Goal: Navigation & Orientation: Find specific page/section

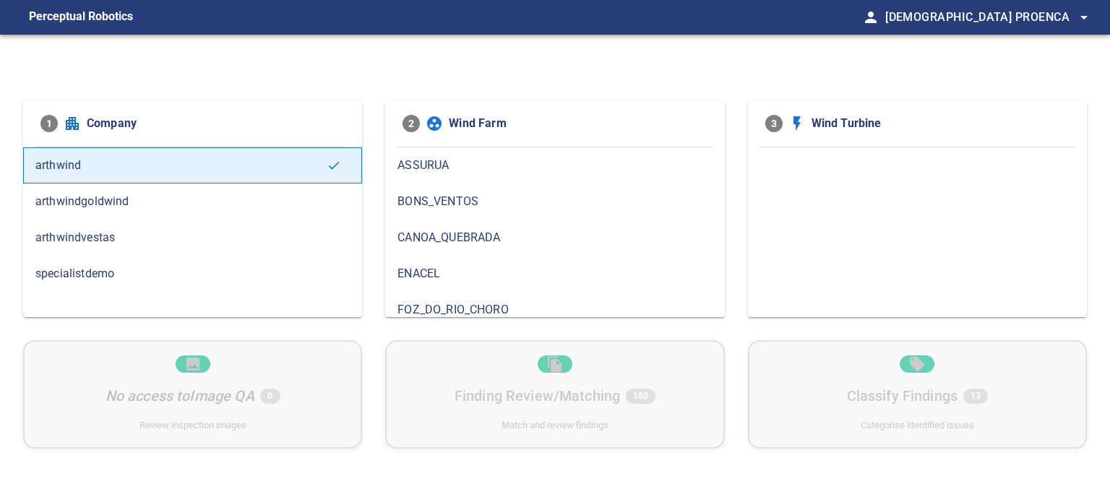
click at [107, 241] on span "arthwindvestas" at bounding box center [192, 237] width 314 height 17
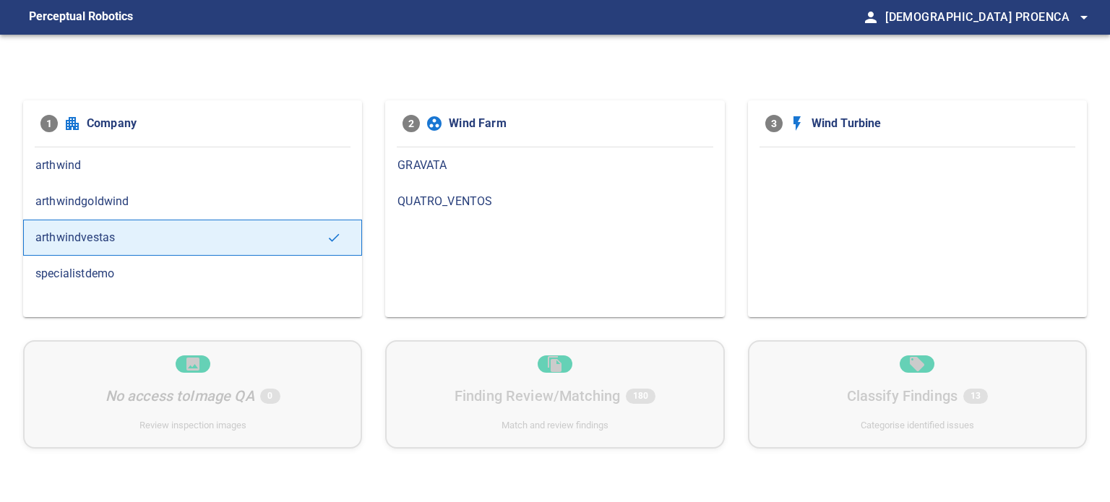
click at [419, 174] on div "GRAVATA" at bounding box center [554, 165] width 339 height 36
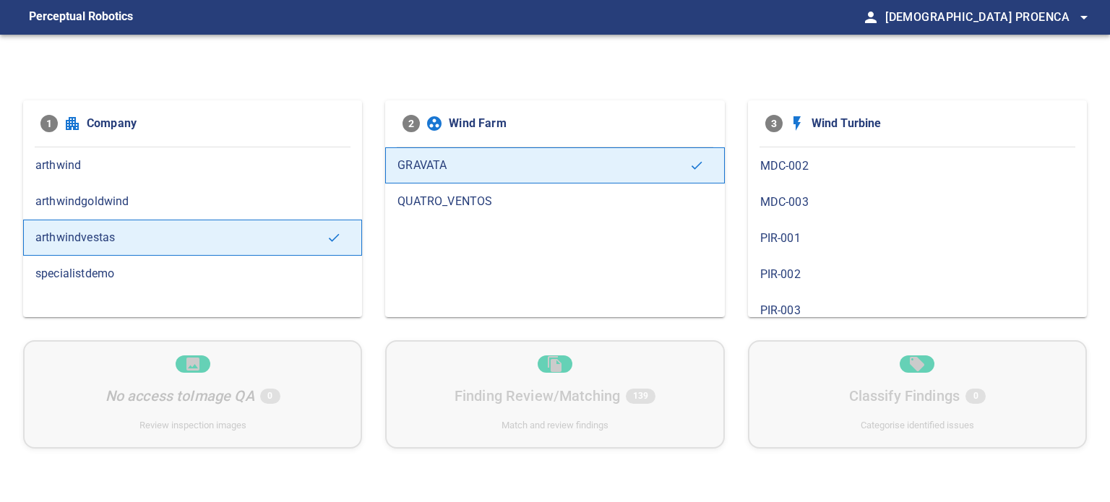
scroll to position [145, 0]
click at [802, 245] on div "PIR-001" at bounding box center [917, 238] width 339 height 36
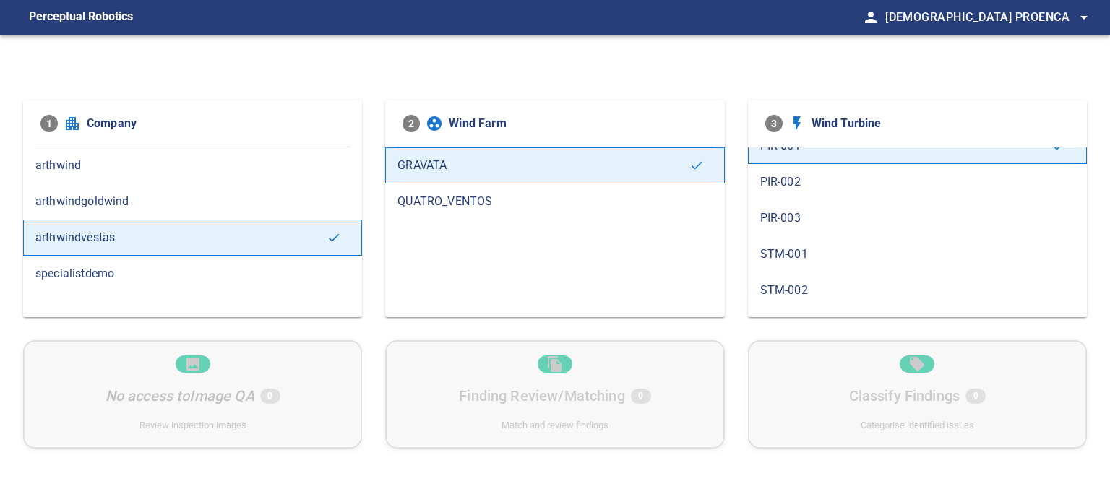
scroll to position [289, 0]
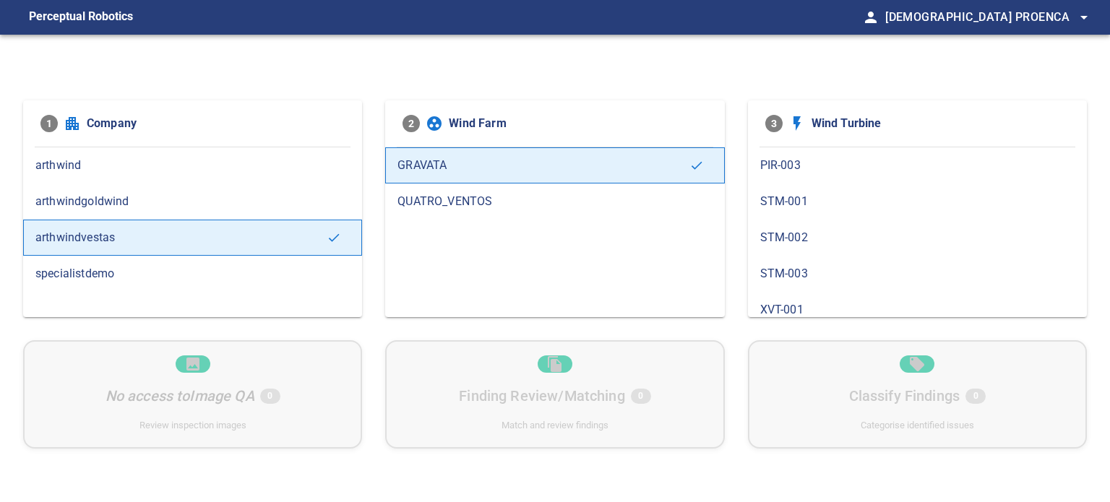
click at [800, 210] on div "STM-001" at bounding box center [917, 202] width 339 height 36
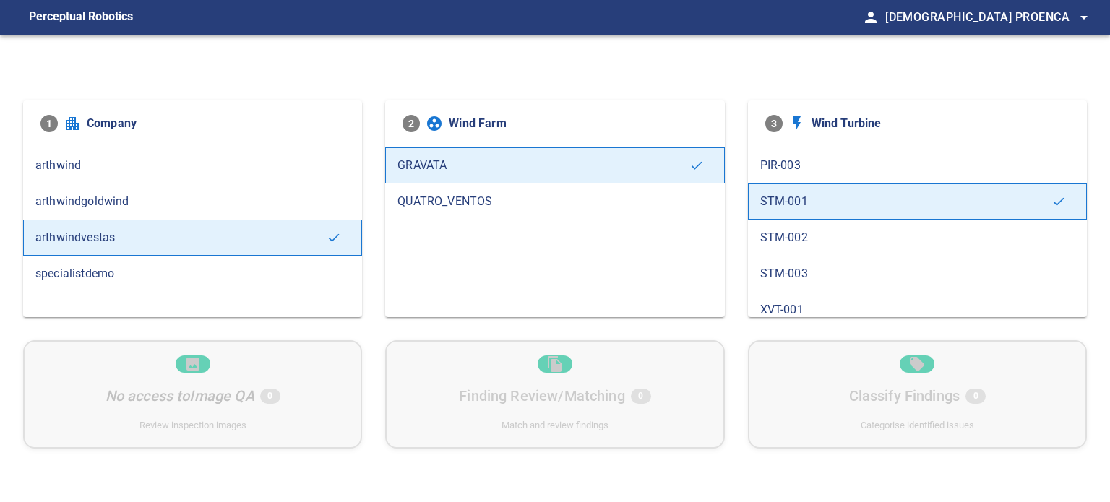
click at [798, 246] on div "STM-002" at bounding box center [917, 238] width 339 height 36
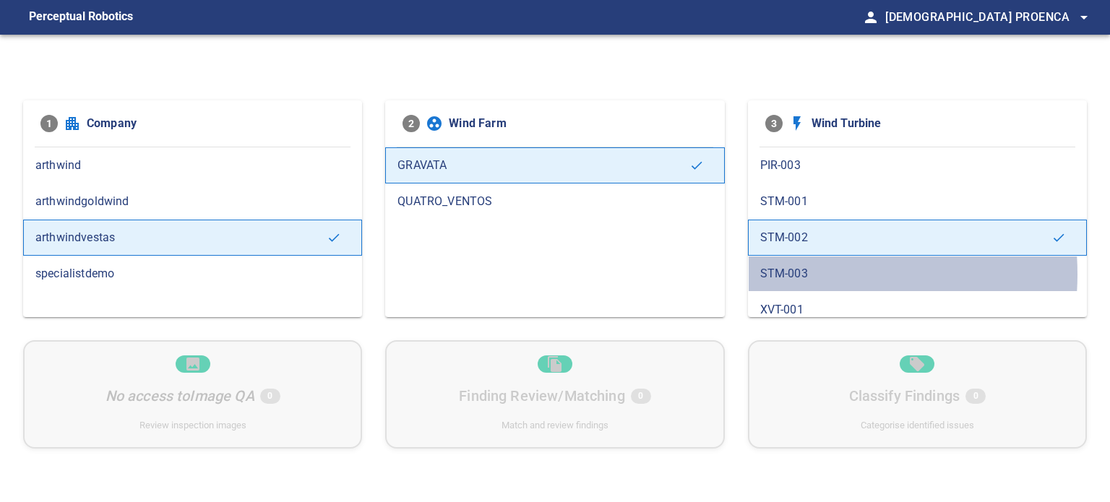
click at [789, 271] on span "STM-003" at bounding box center [917, 273] width 314 height 17
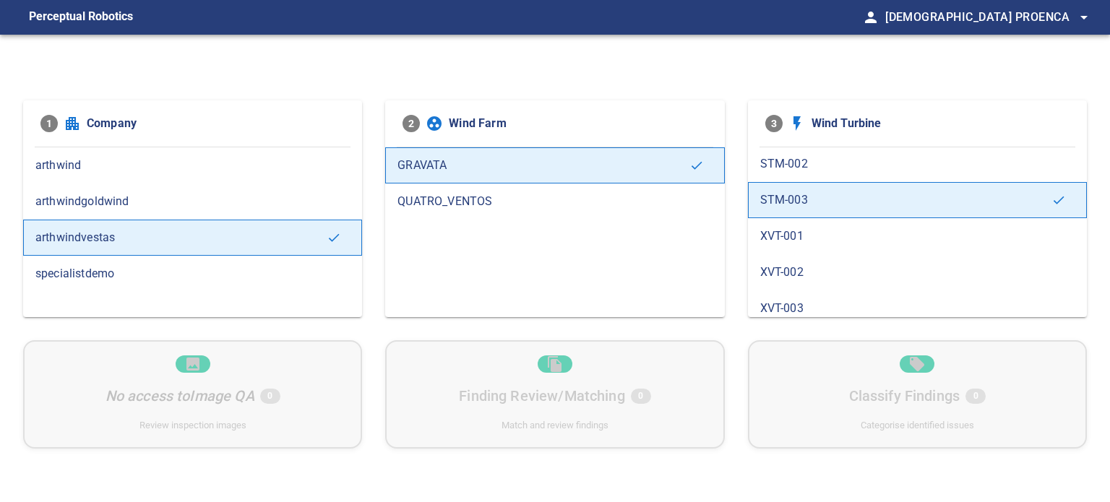
scroll to position [367, 0]
click at [792, 236] on span "XVT-001" at bounding box center [917, 231] width 314 height 17
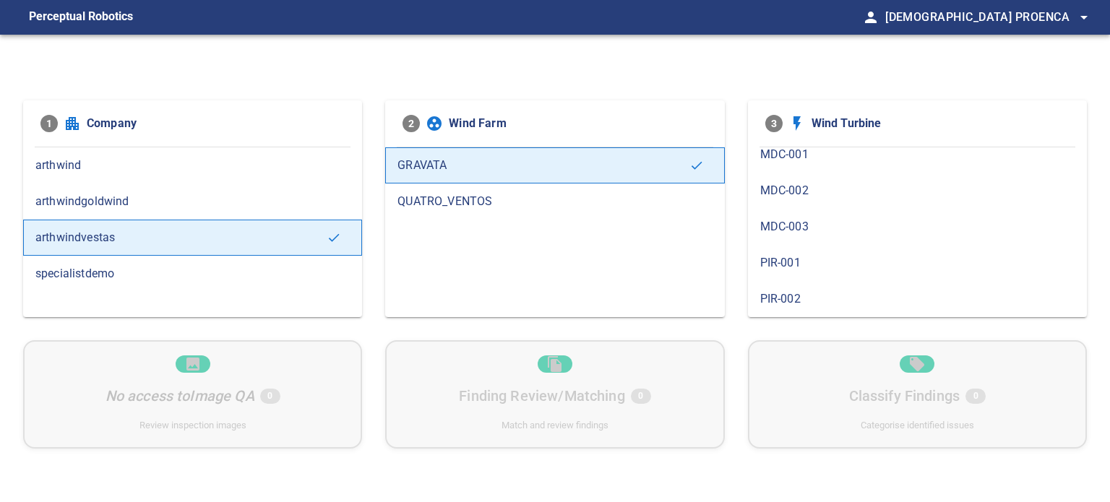
scroll to position [79, 0]
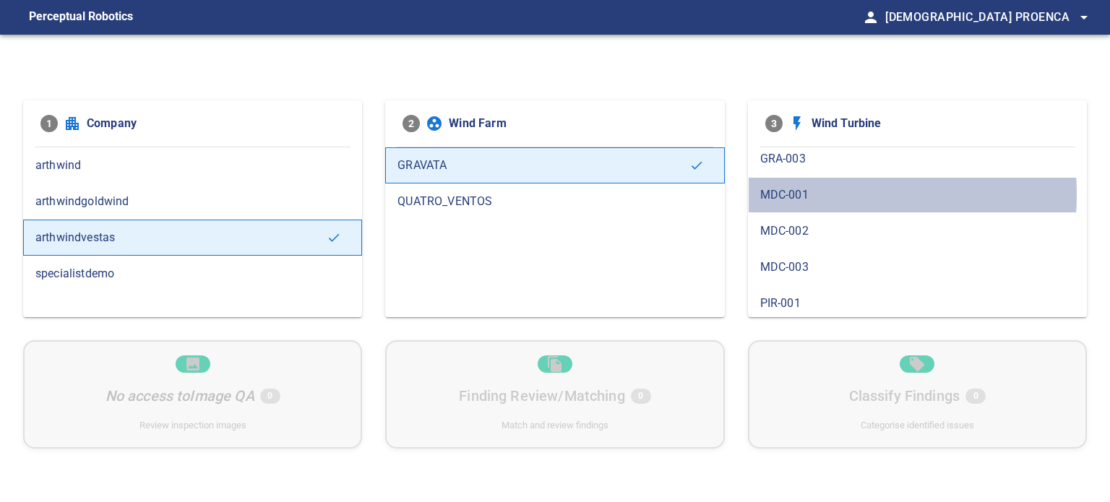
click at [781, 194] on span "MDC-001" at bounding box center [917, 194] width 314 height 17
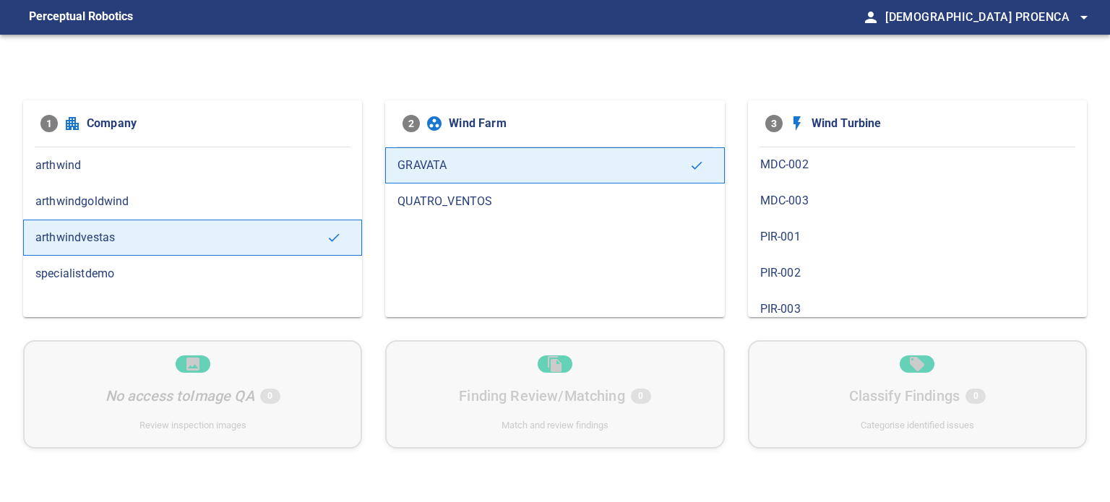
scroll to position [145, 0]
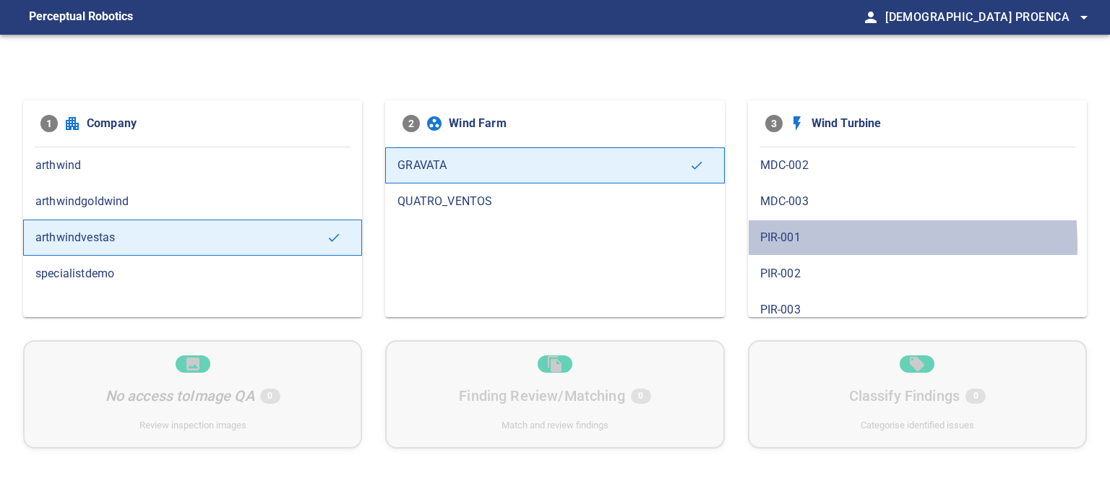
click at [793, 242] on span "PIR-001" at bounding box center [917, 237] width 314 height 17
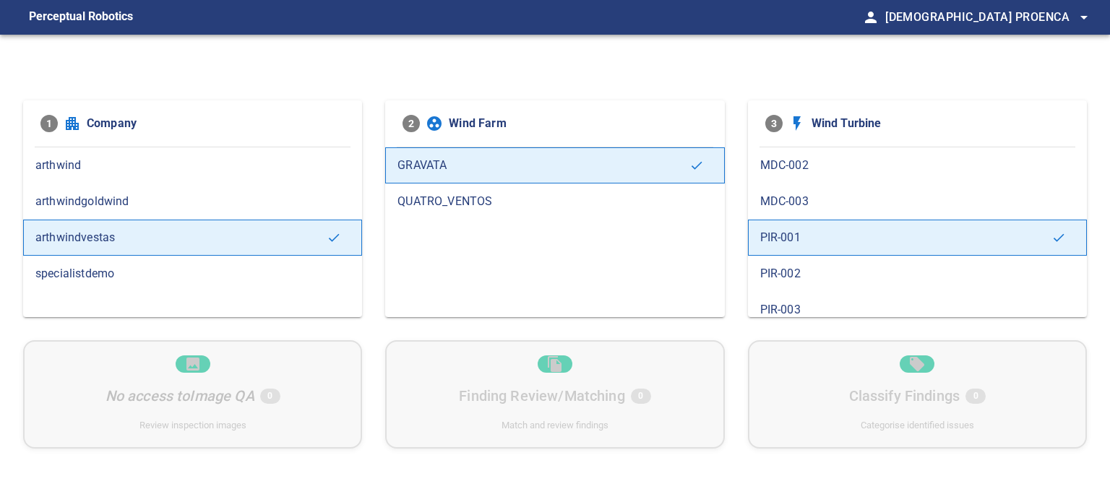
click at [781, 271] on span "PIR-002" at bounding box center [917, 273] width 314 height 17
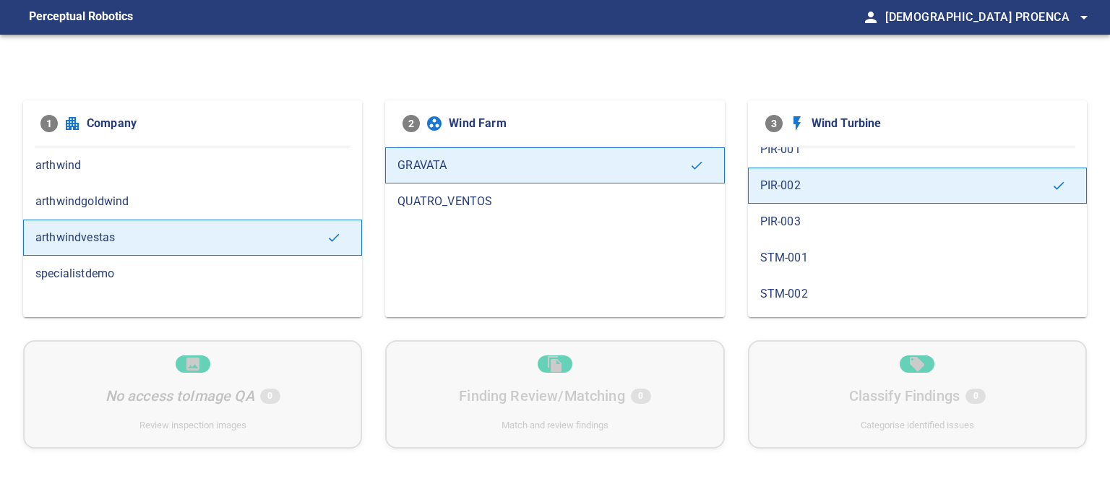
scroll to position [223, 0]
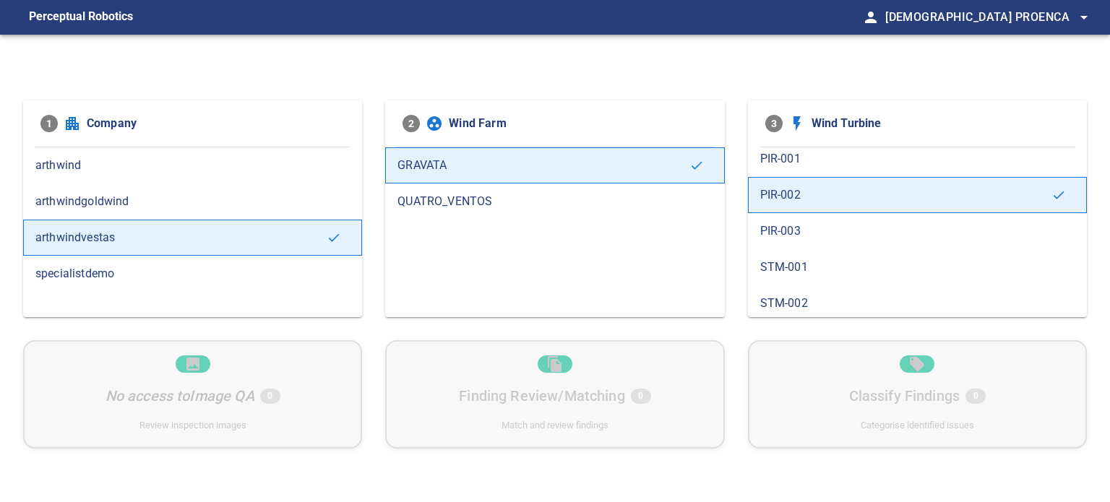
click at [795, 237] on div "PIR-003" at bounding box center [917, 231] width 339 height 36
